Goal: Task Accomplishment & Management: Complete application form

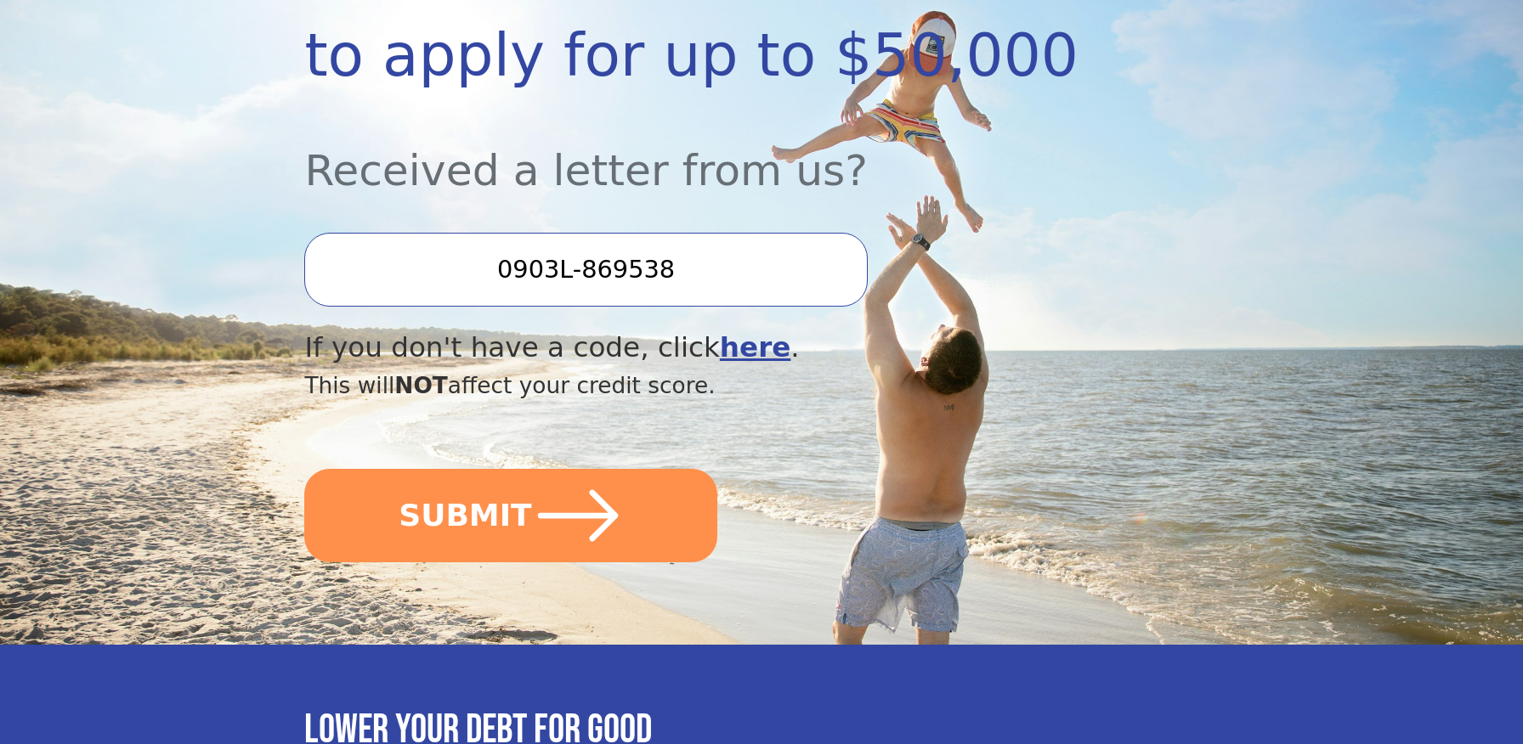
scroll to position [425, 0]
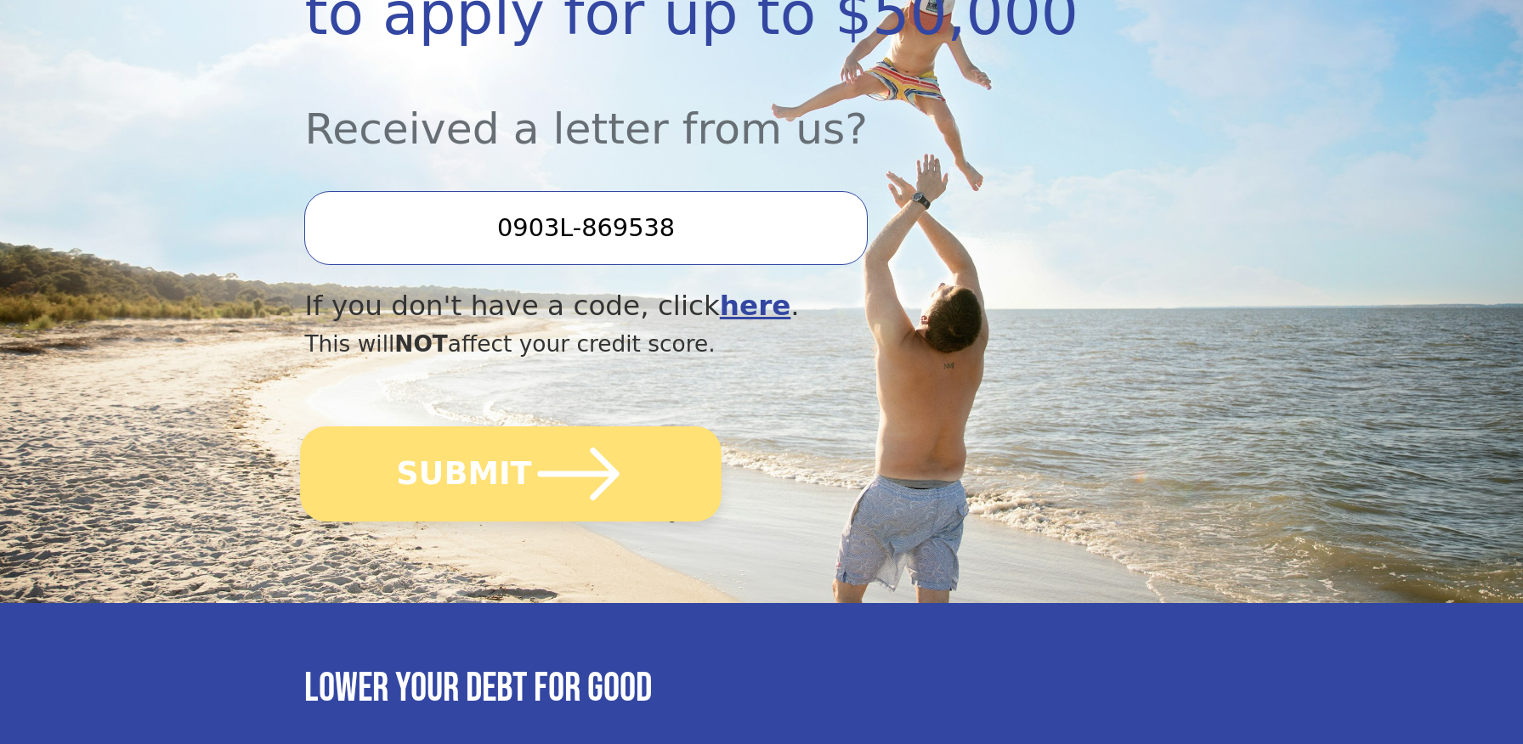
click at [481, 472] on button "SUBMIT" at bounding box center [511, 474] width 421 height 95
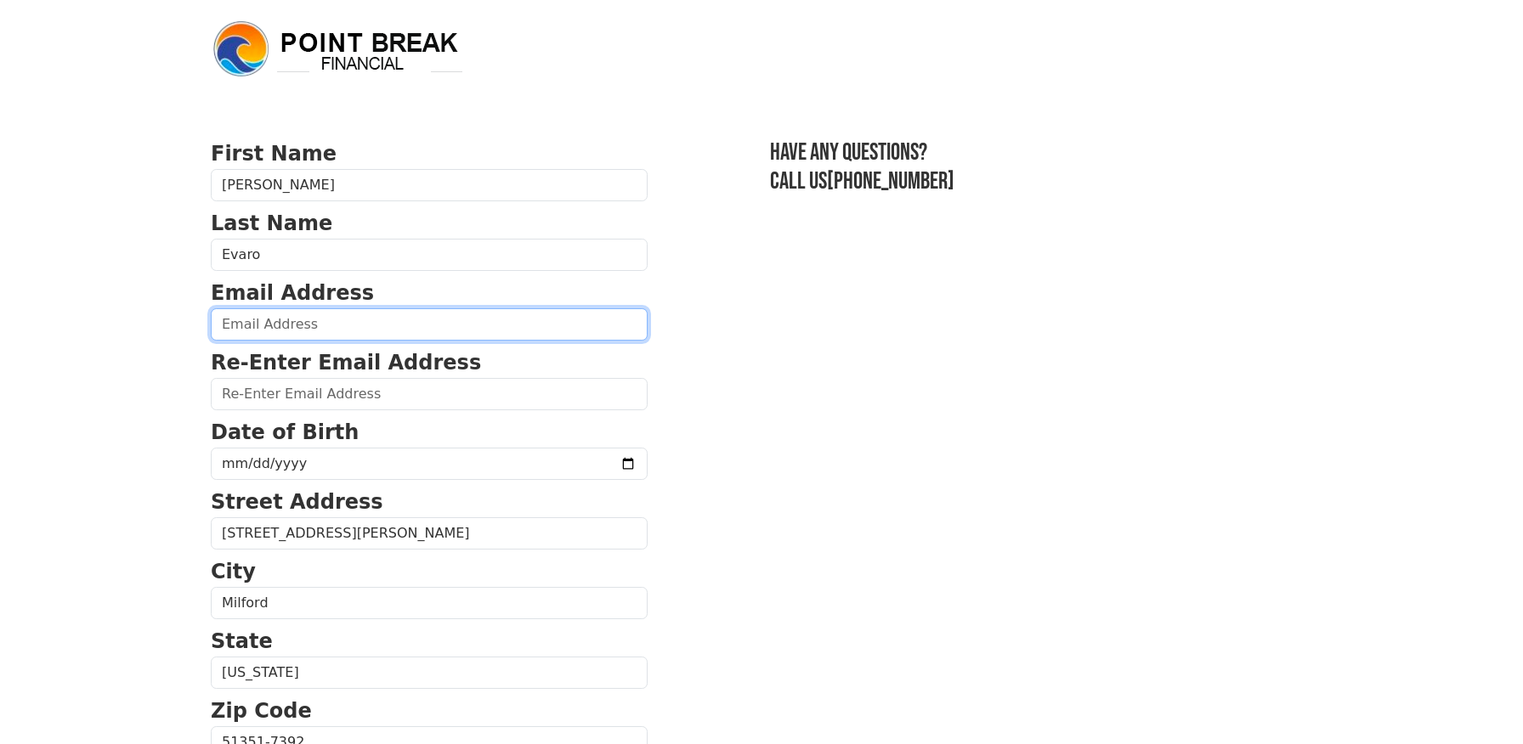
click at [263, 339] on input "email" at bounding box center [429, 324] width 437 height 32
type input "[EMAIL_ADDRESS][DOMAIN_NAME]"
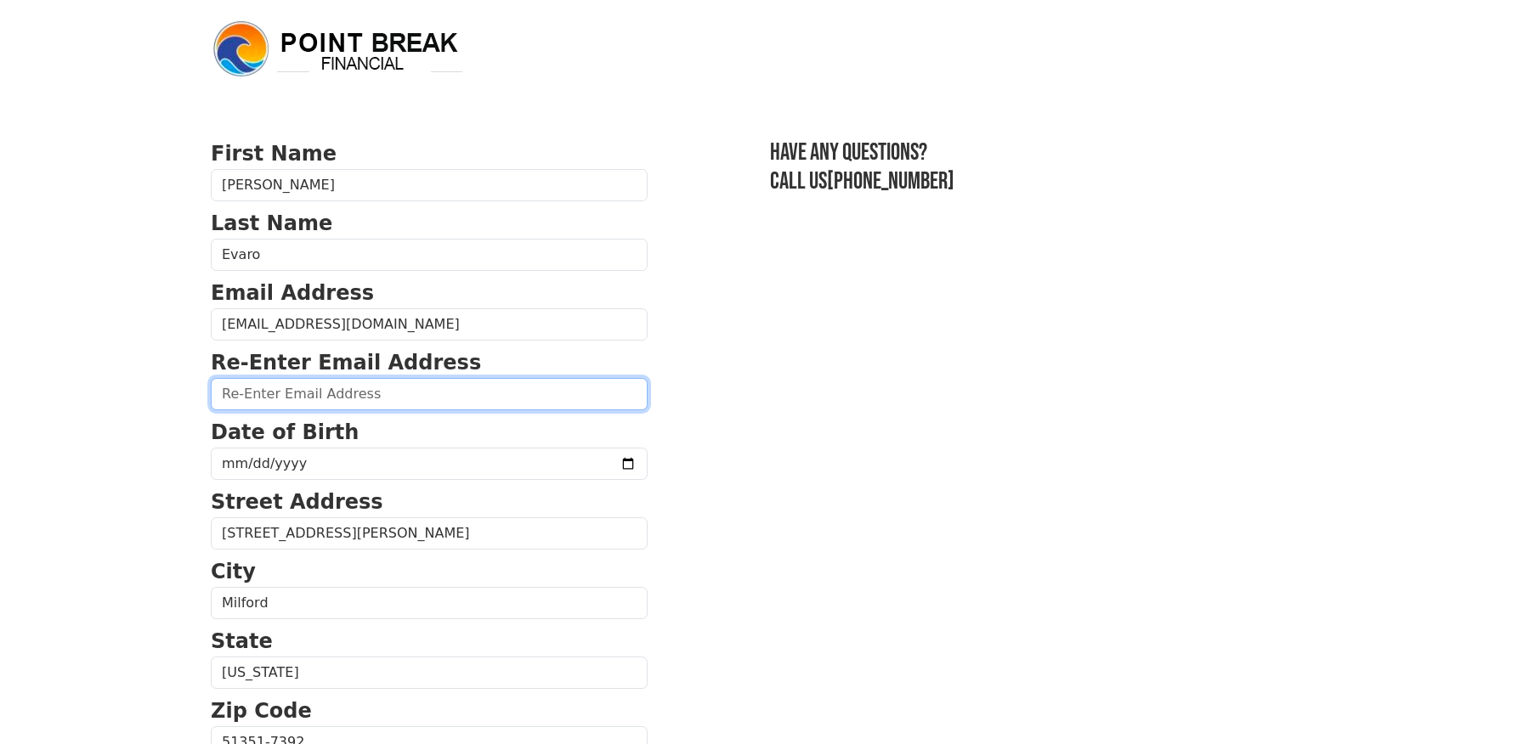
click at [305, 398] on input "email" at bounding box center [429, 394] width 437 height 32
type input "[EMAIL_ADDRESS][DOMAIN_NAME]"
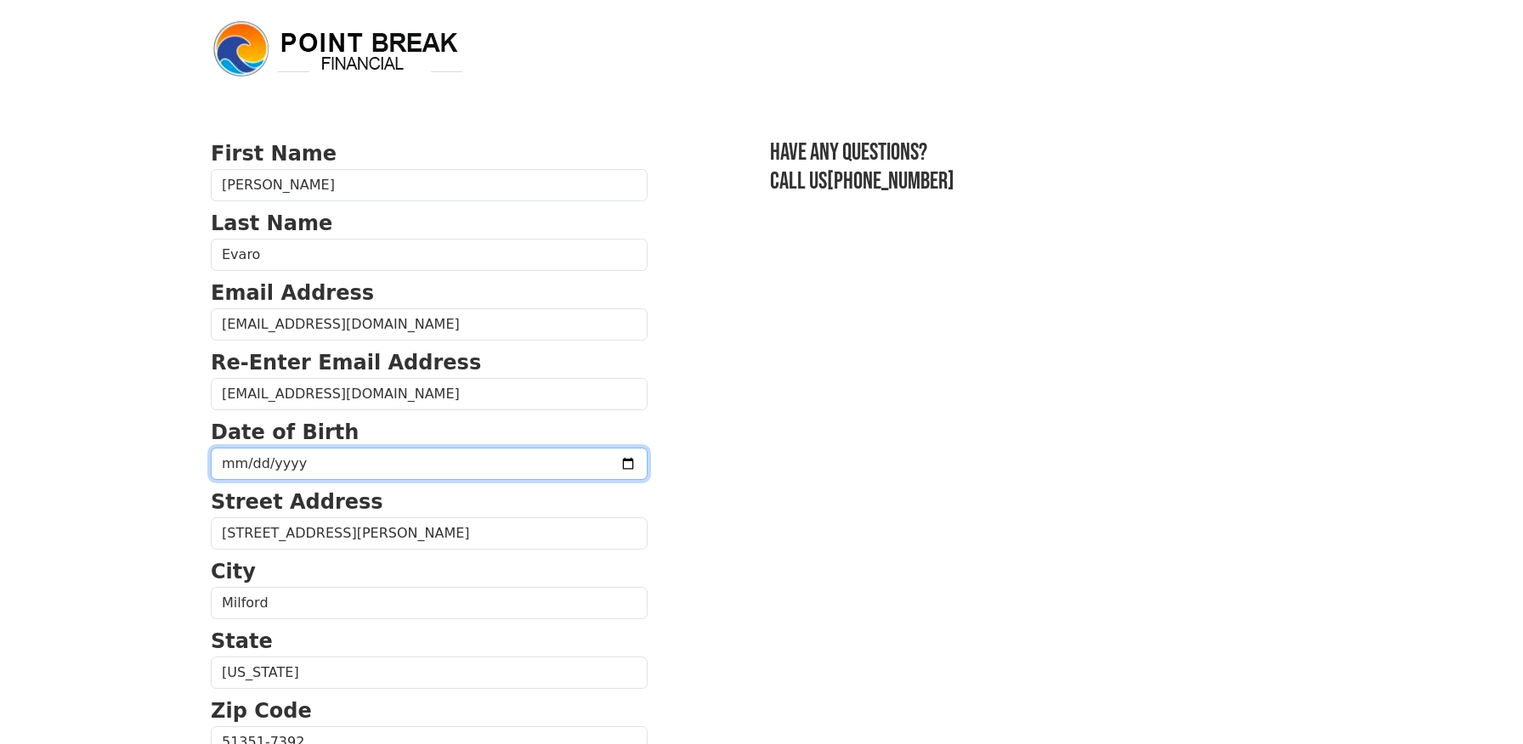
drag, startPoint x: 316, startPoint y: 461, endPoint x: 246, endPoint y: 461, distance: 70.5
click at [246, 461] on input "date" at bounding box center [429, 464] width 437 height 32
type input "1970-12-13"
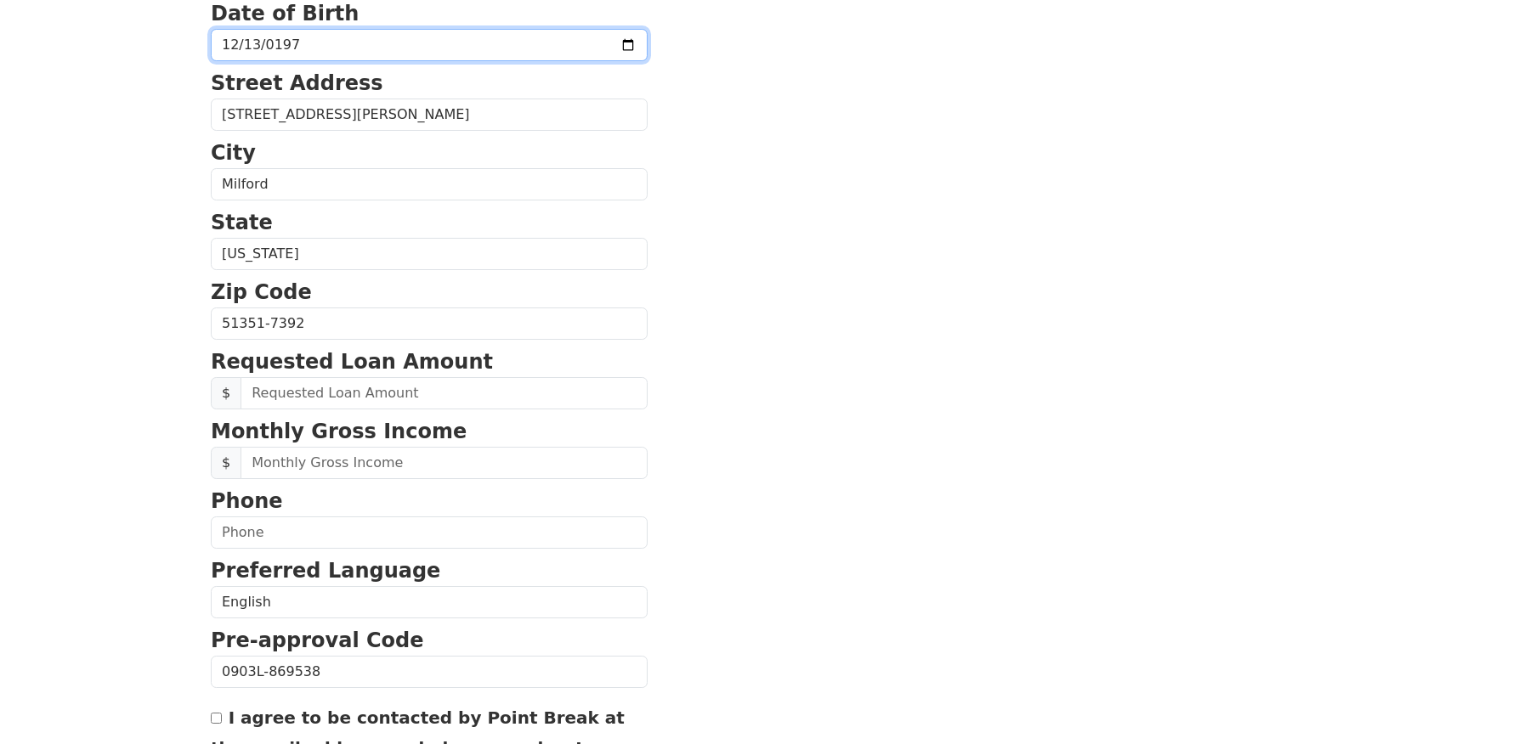
scroll to position [425, 0]
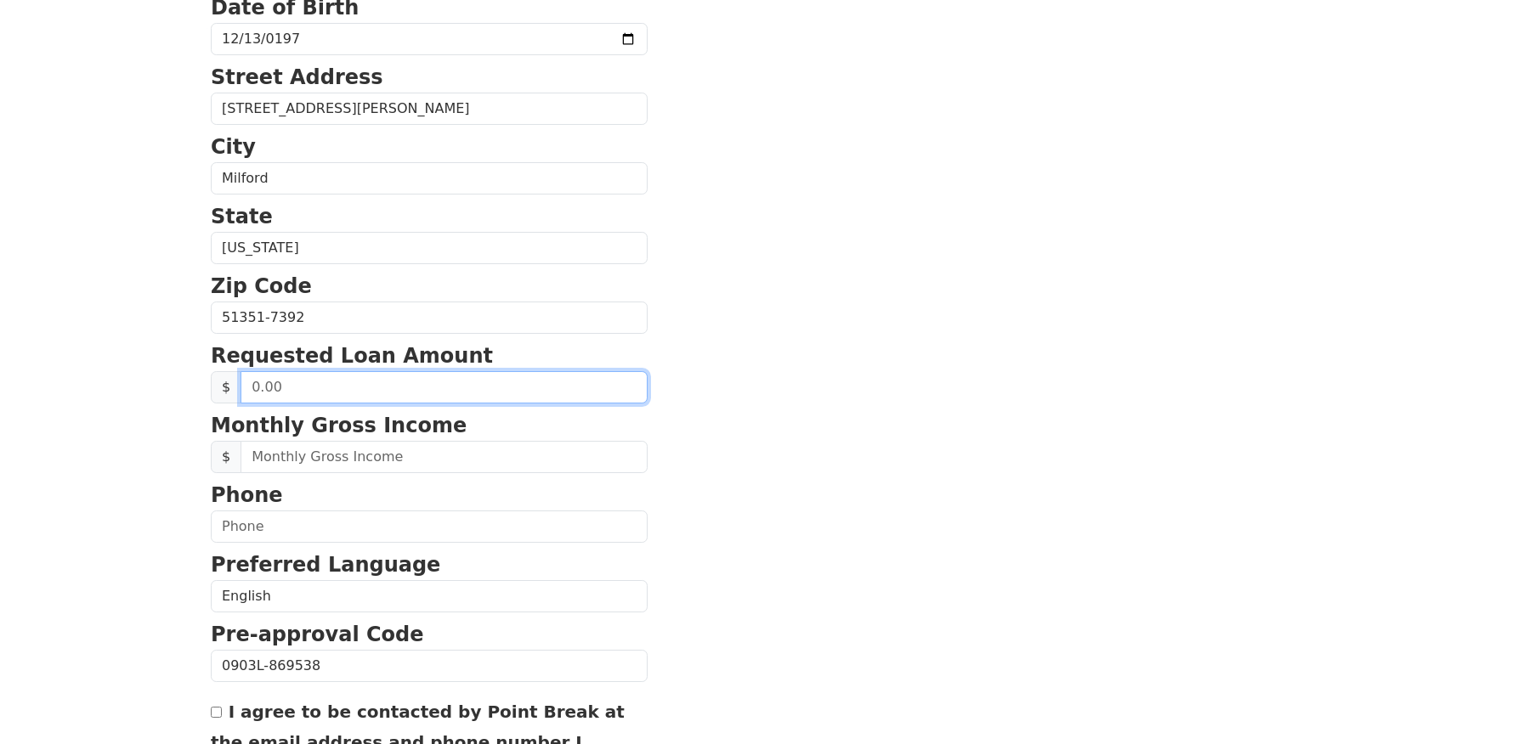
click at [330, 378] on input "text" at bounding box center [443, 387] width 407 height 32
type input "30,000.00"
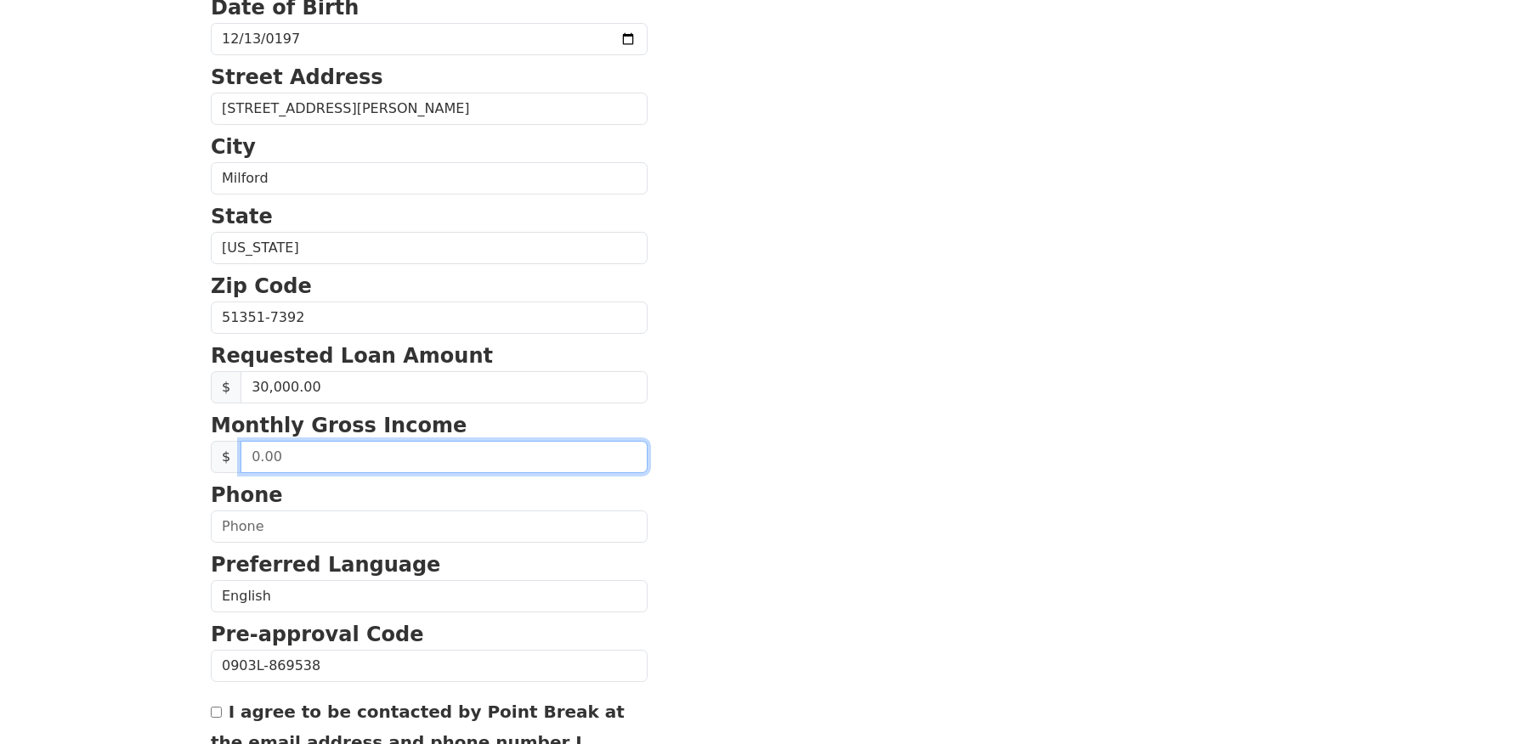
click at [273, 460] on input "text" at bounding box center [443, 457] width 407 height 32
click at [338, 459] on input "text" at bounding box center [443, 457] width 407 height 32
type input "8,300.00"
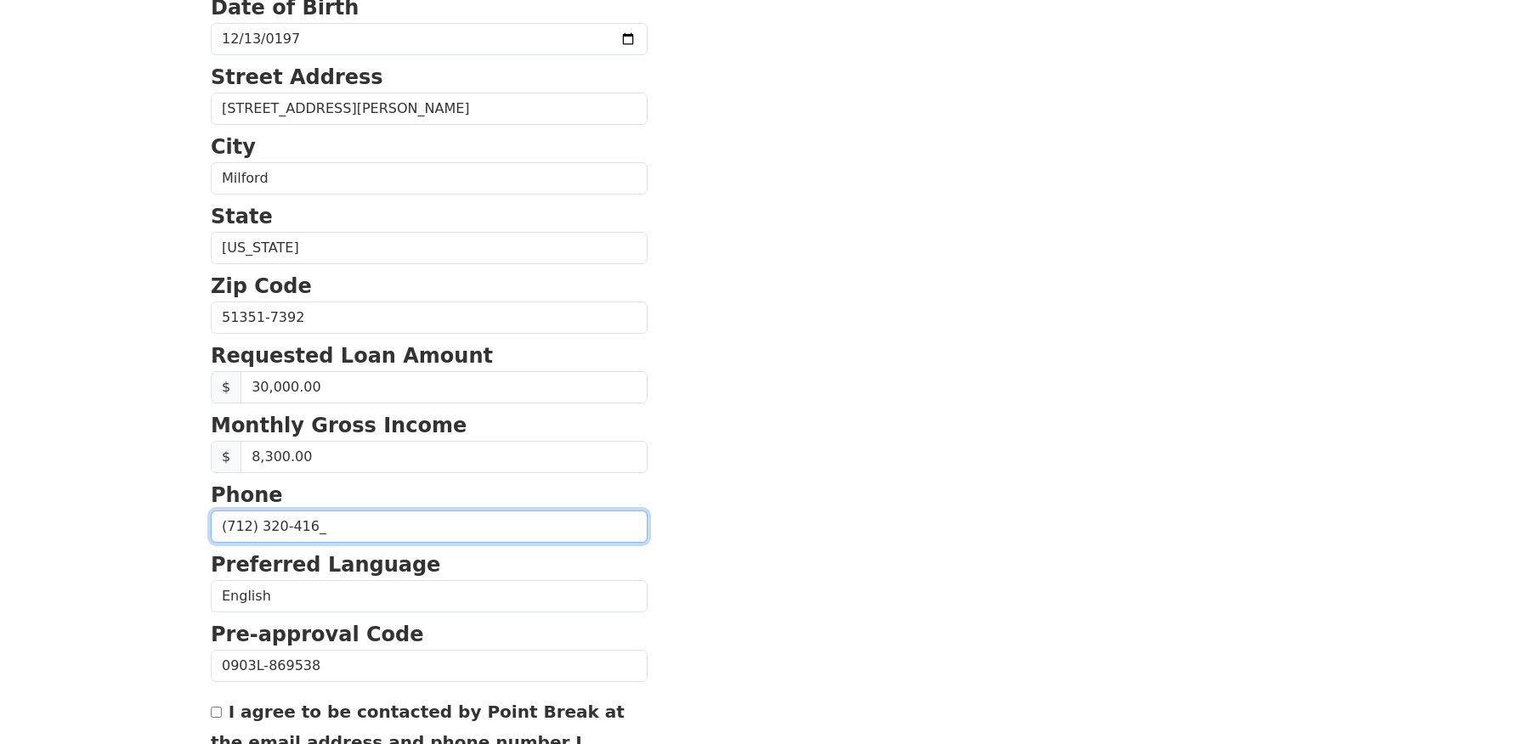
type input "(712) 320-4164"
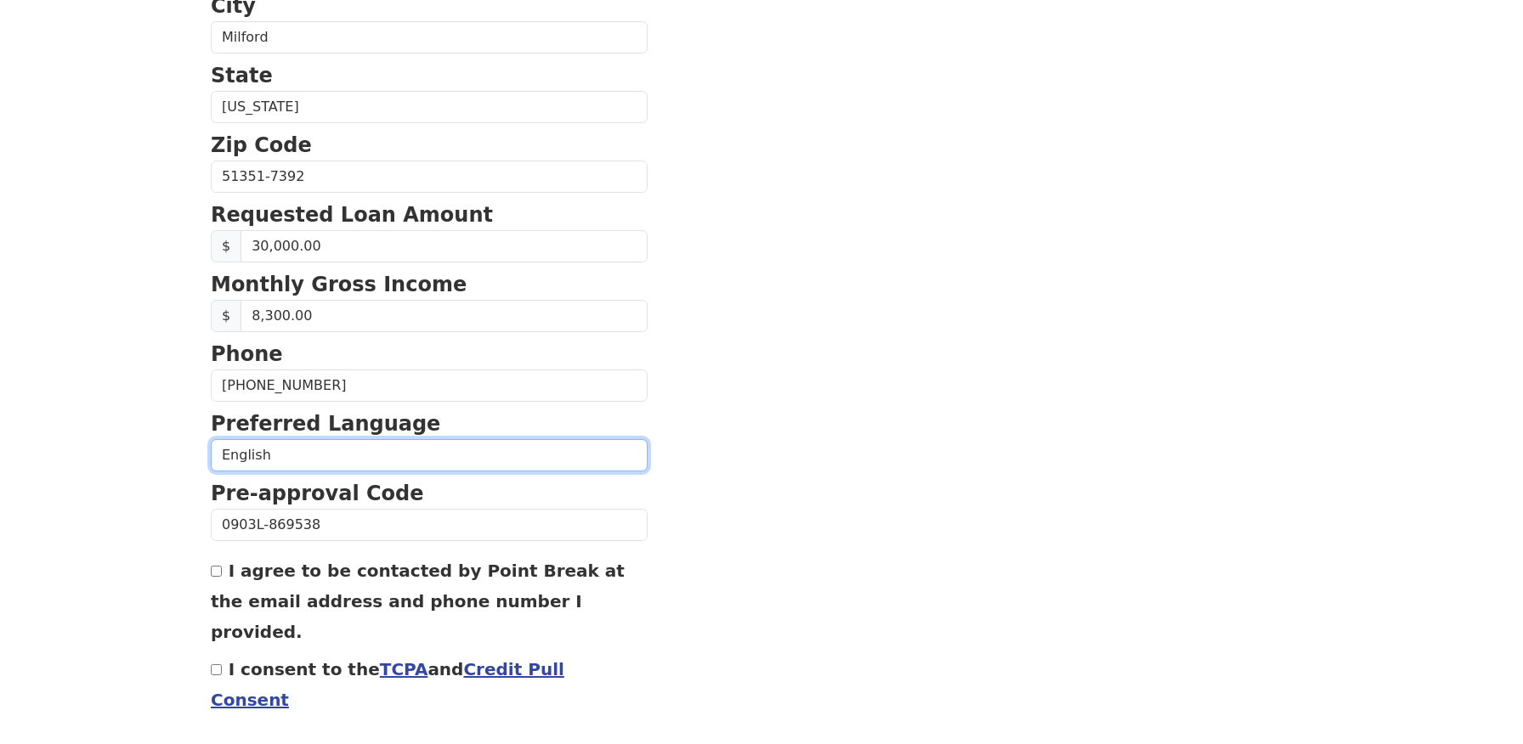
scroll to position [595, 0]
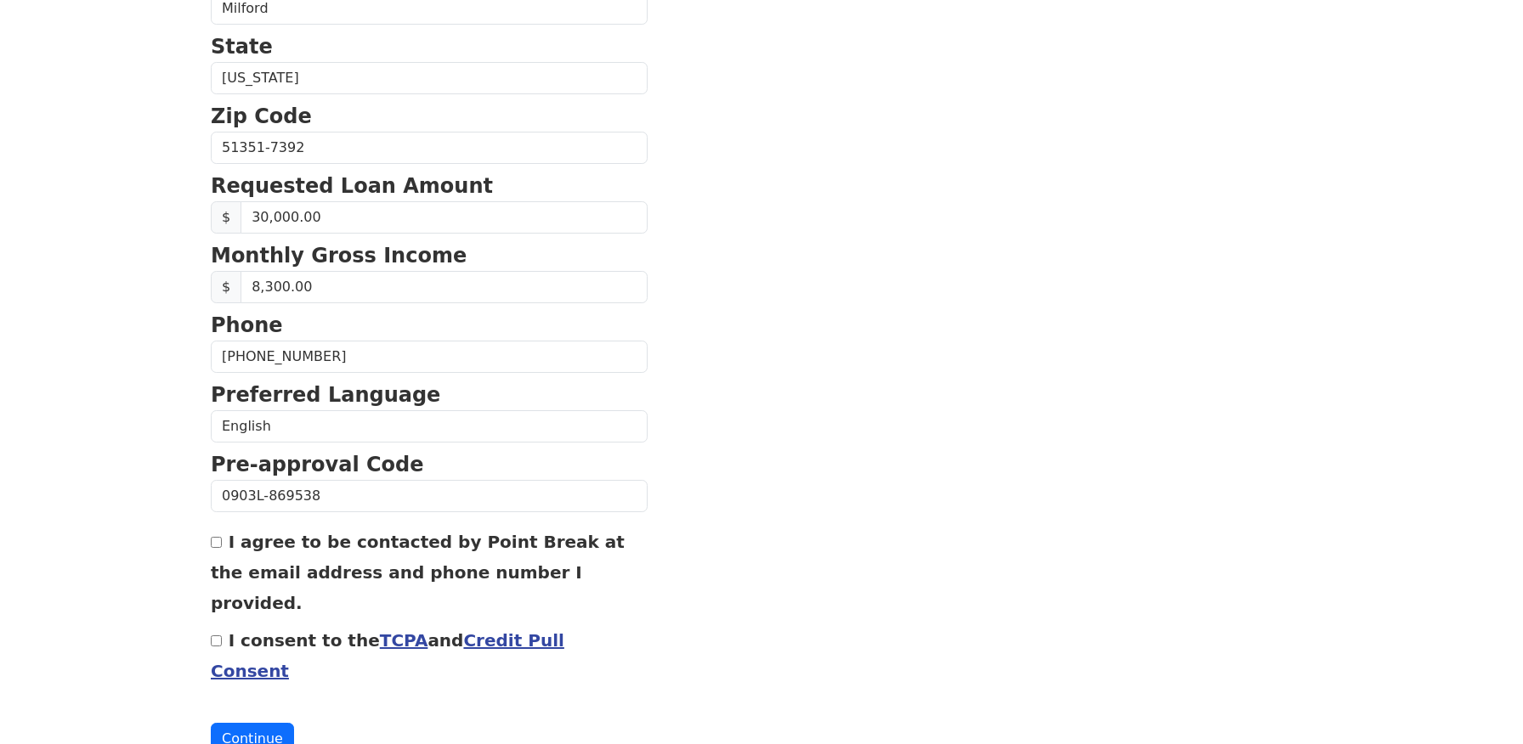
click at [217, 542] on input "I agree to be contacted by Point Break at the email address and phone number I …" at bounding box center [216, 542] width 11 height 11
checkbox input "true"
click at [216, 636] on input "I consent to the TCPA and Credit Pull Consent" at bounding box center [216, 641] width 11 height 11
checkbox input "true"
click at [243, 723] on button "Continue" at bounding box center [252, 739] width 83 height 32
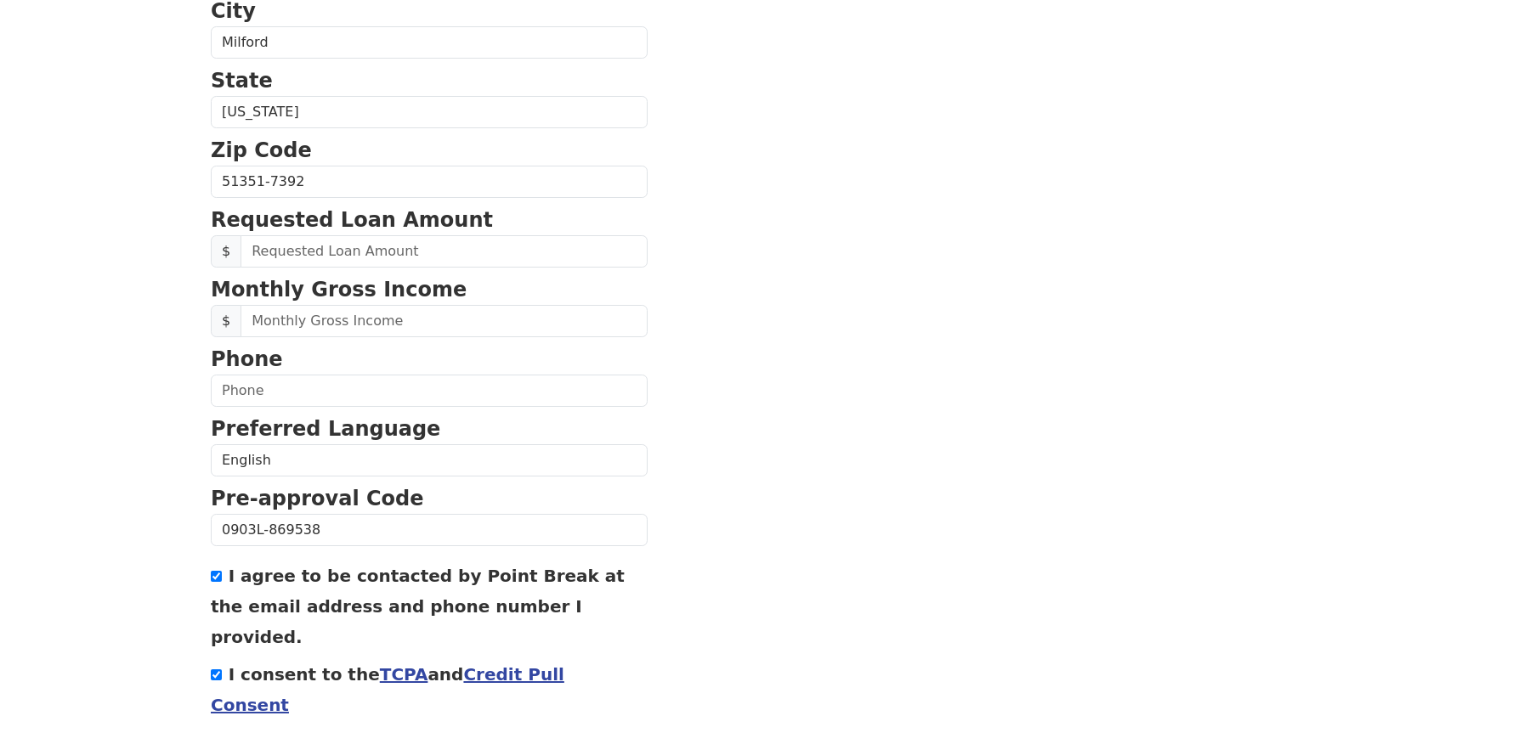
scroll to position [595, 0]
